Goal: Find specific page/section: Find specific page/section

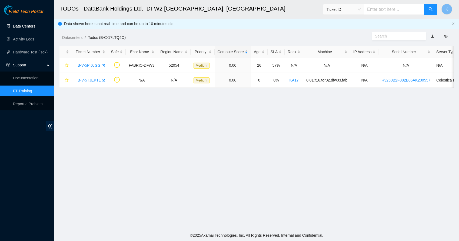
click at [28, 24] on link "Data Centers" at bounding box center [24, 26] width 22 height 4
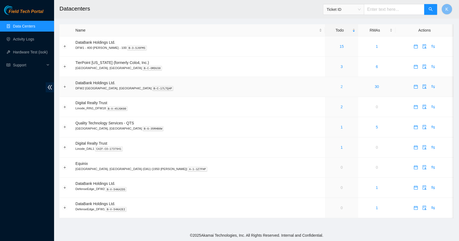
click at [340, 86] on link "2" at bounding box center [341, 87] width 2 height 4
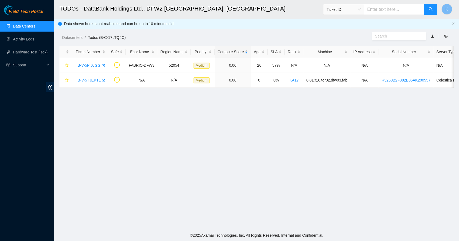
drag, startPoint x: 231, startPoint y: 113, endPoint x: 236, endPoint y: 112, distance: 5.3
click at [236, 112] on main "TODOs - DataBank Holdings Ltd., DFW2 Richardson, TX Ticket ID K Data shown here…" at bounding box center [256, 115] width 405 height 230
